Goal: Information Seeking & Learning: Learn about a topic

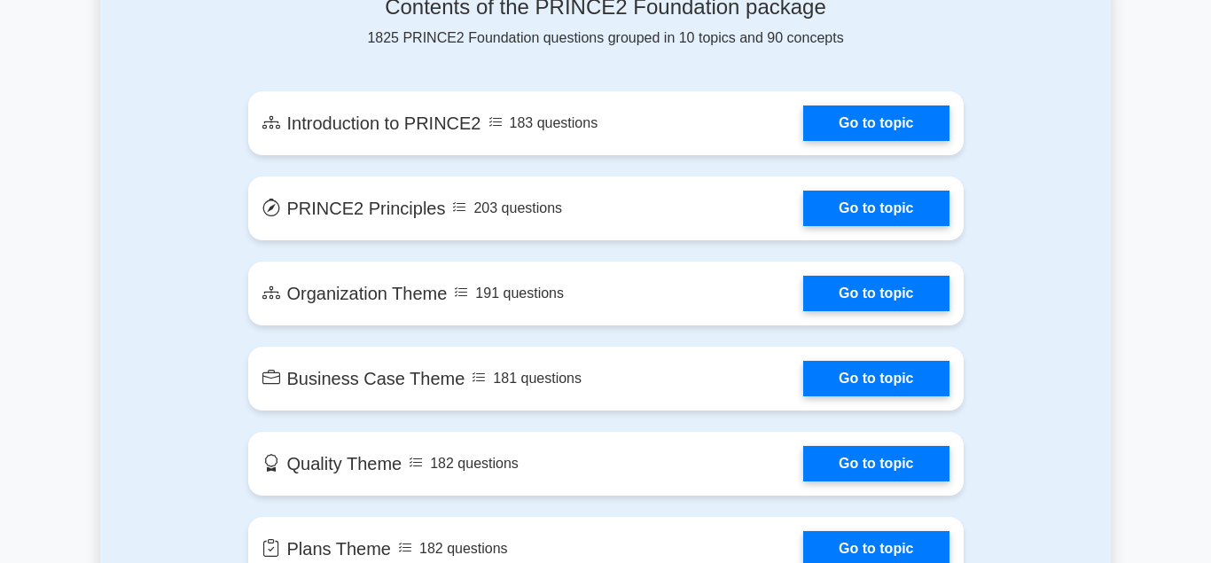
scroll to position [995, 0]
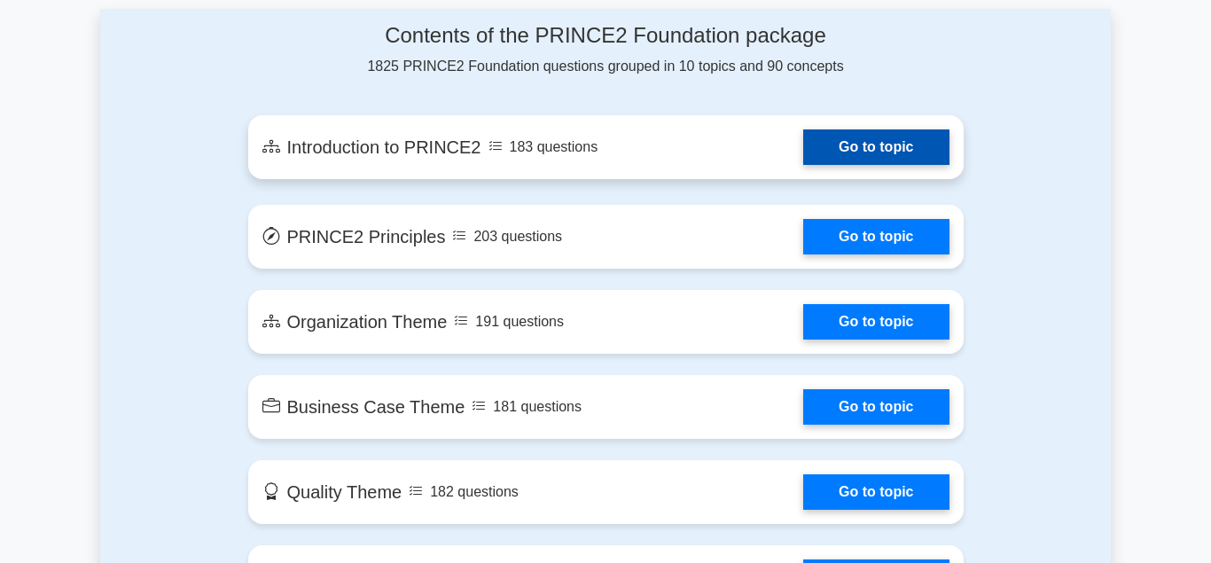
click at [803, 157] on link "Go to topic" at bounding box center [875, 146] width 145 height 35
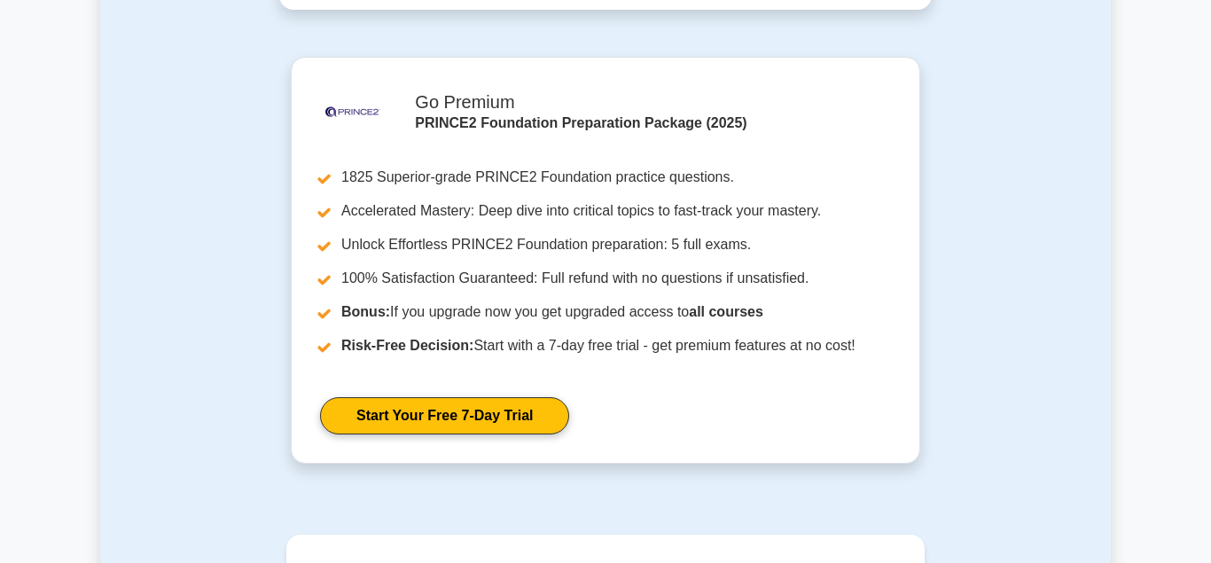
scroll to position [1537, 0]
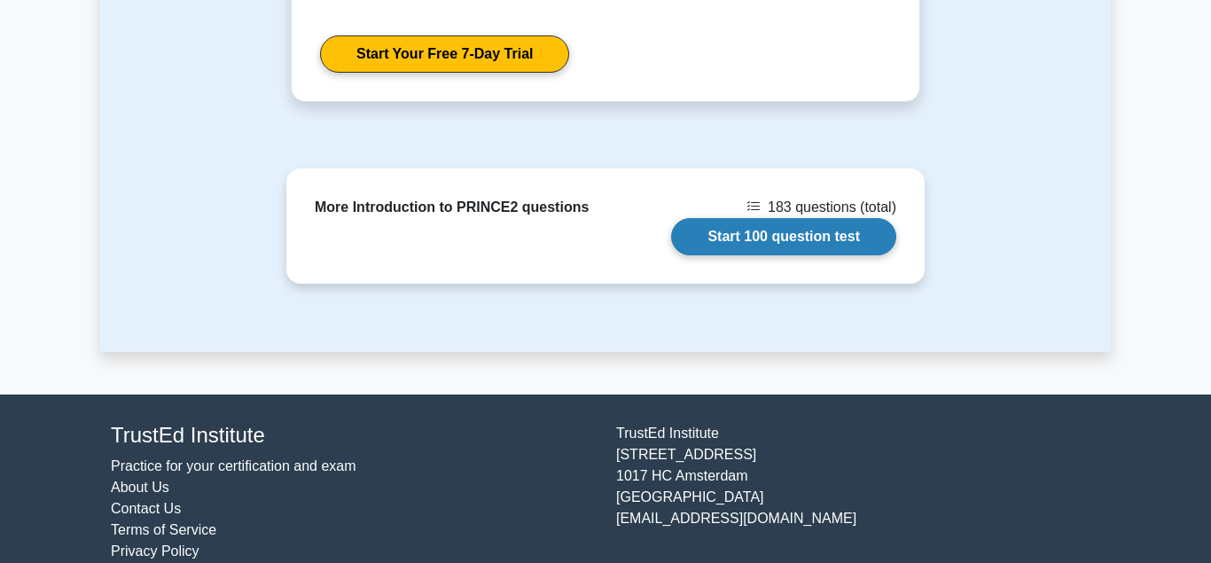
click at [731, 218] on link "Start 100 question test" at bounding box center [783, 236] width 225 height 37
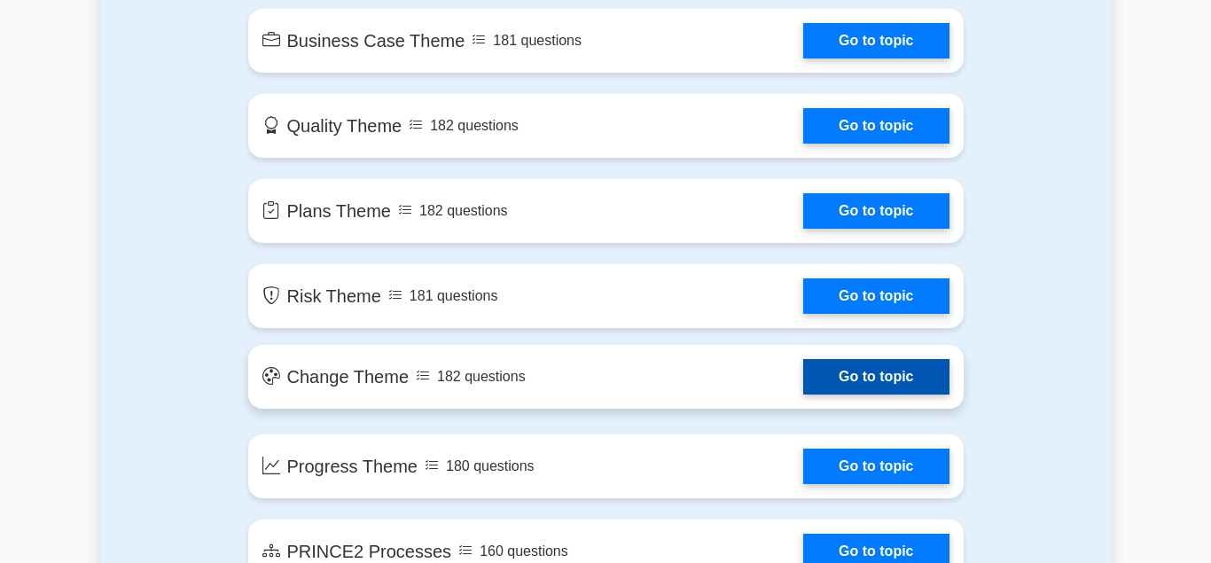
scroll to position [1176, 0]
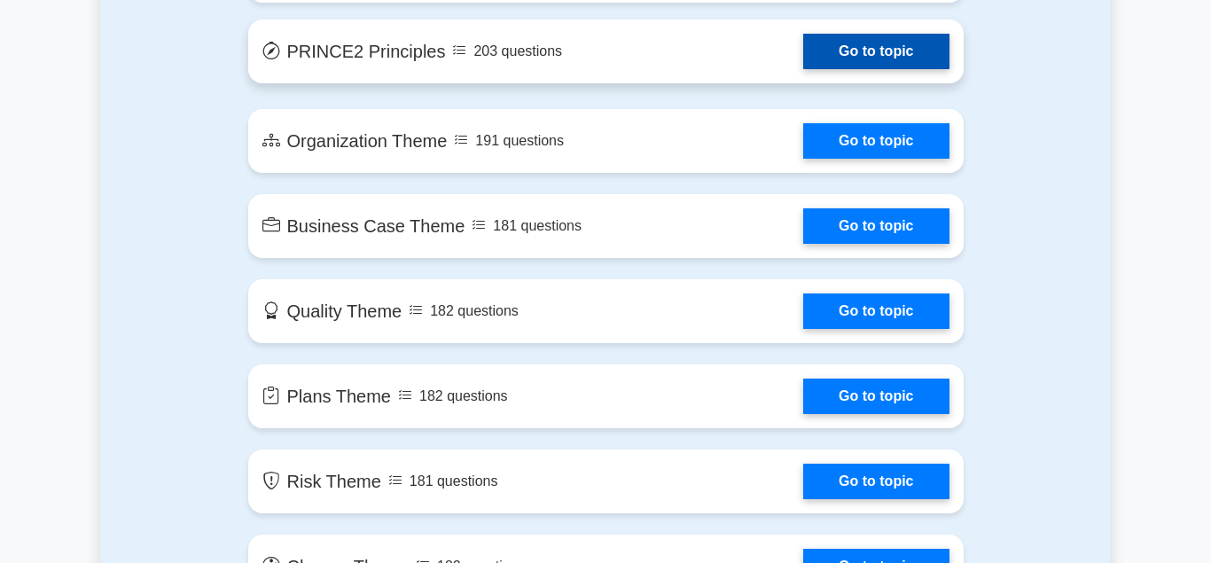
click at [862, 49] on link "Go to topic" at bounding box center [875, 51] width 145 height 35
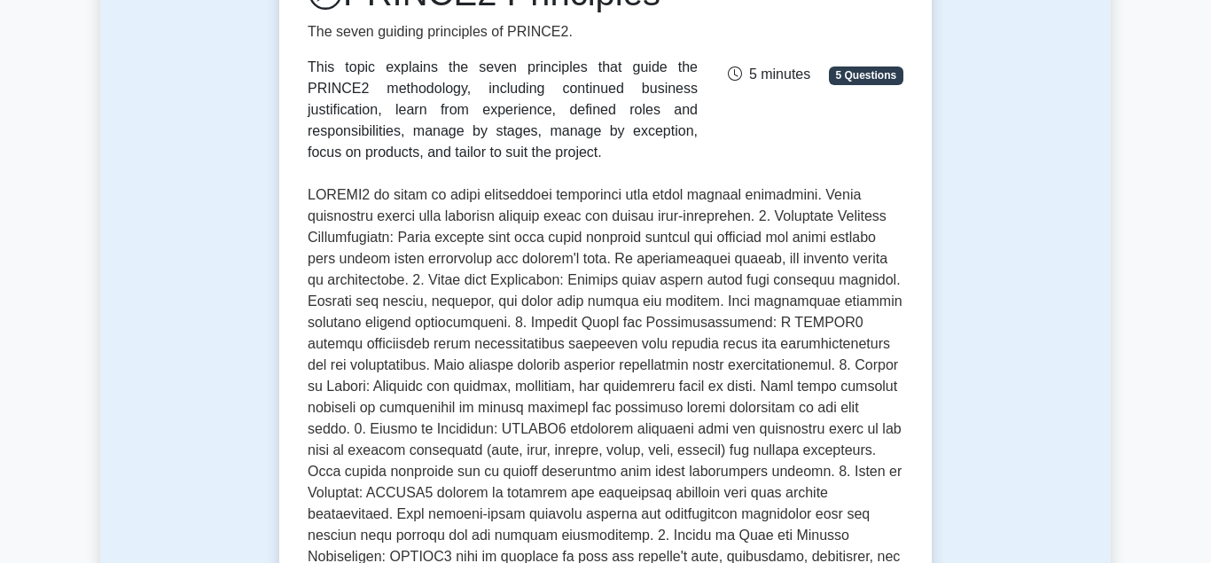
scroll to position [271, 0]
